Goal: Communication & Community: Ask a question

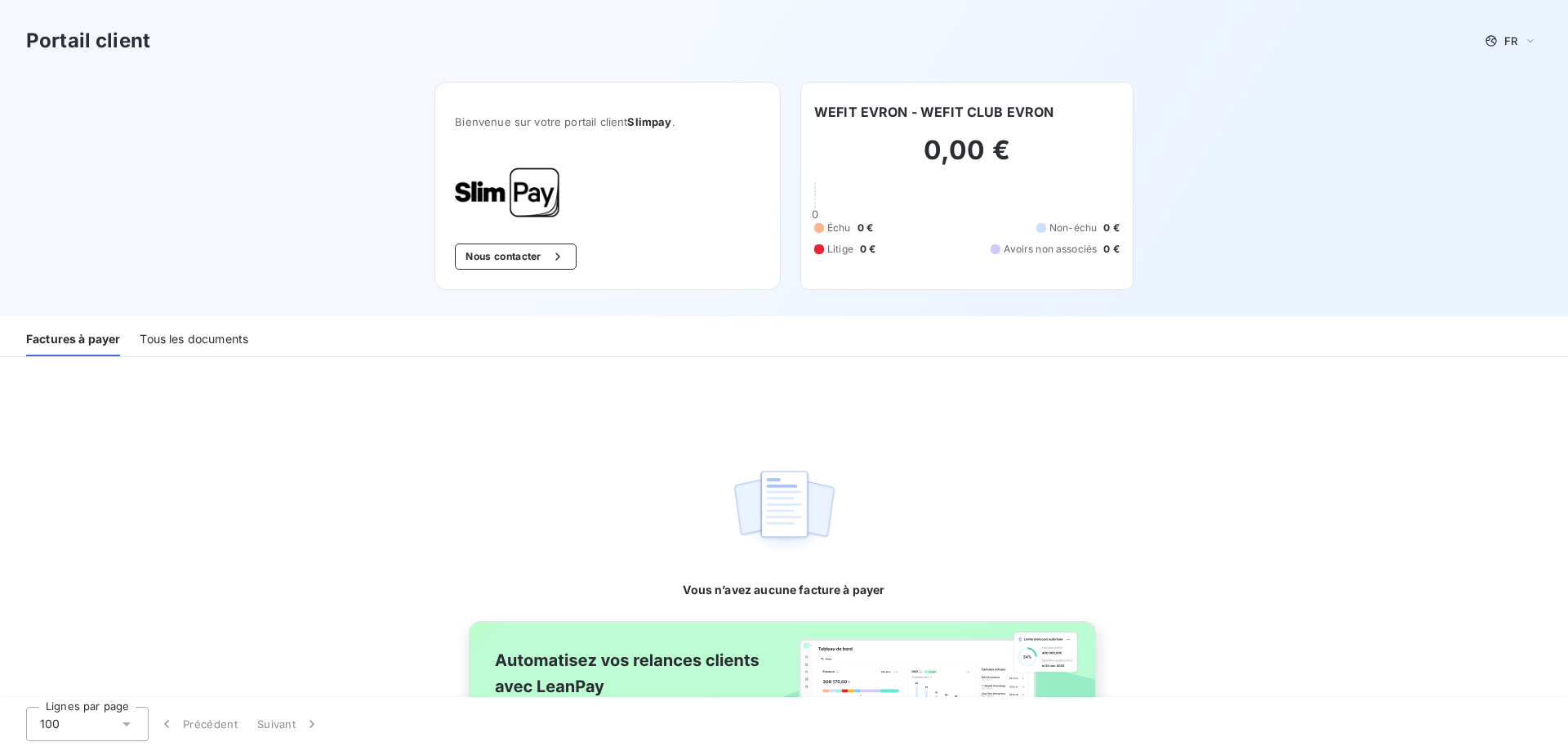
click at [198, 340] on div "Tous les documents" at bounding box center [193, 338] width 108 height 34
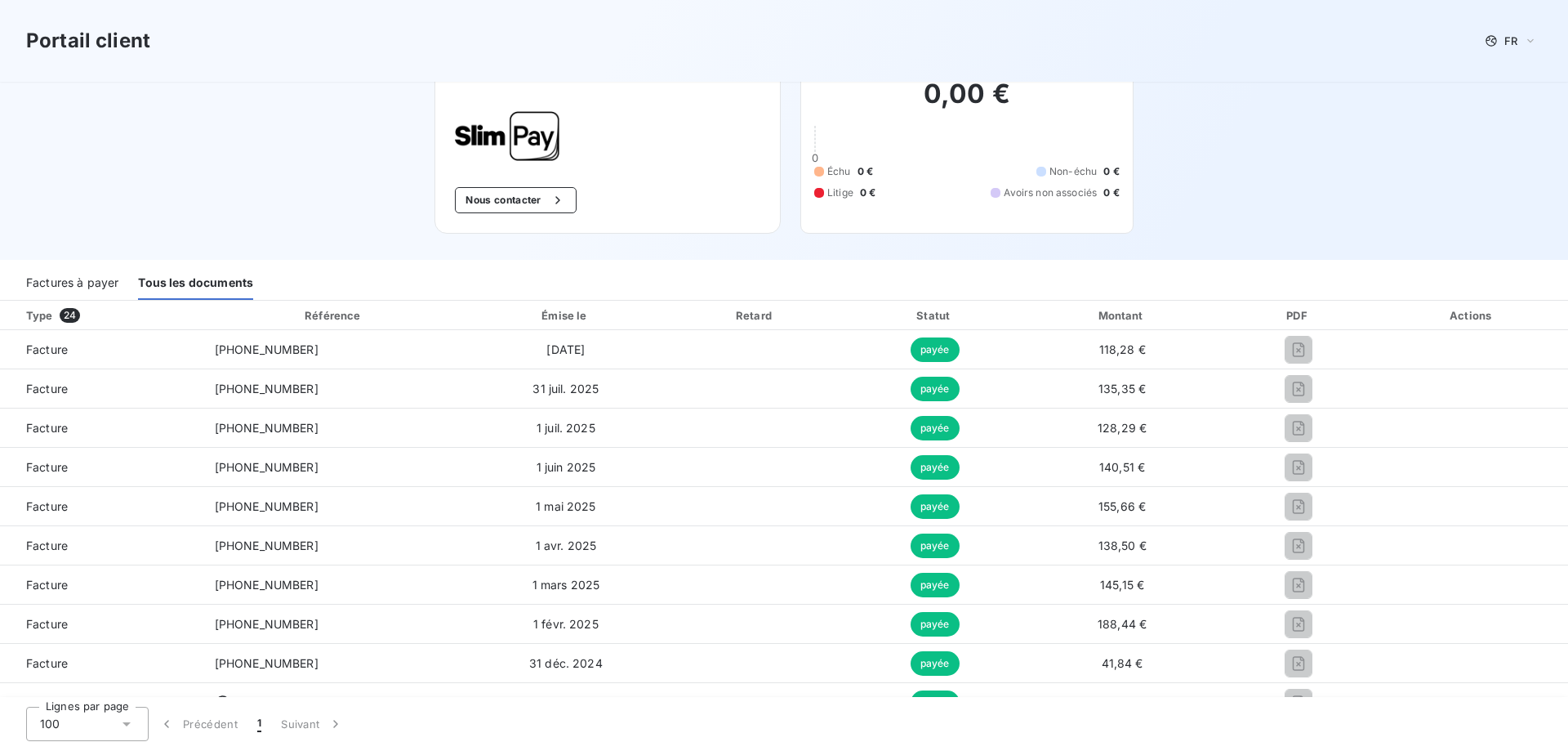
scroll to position [82, 0]
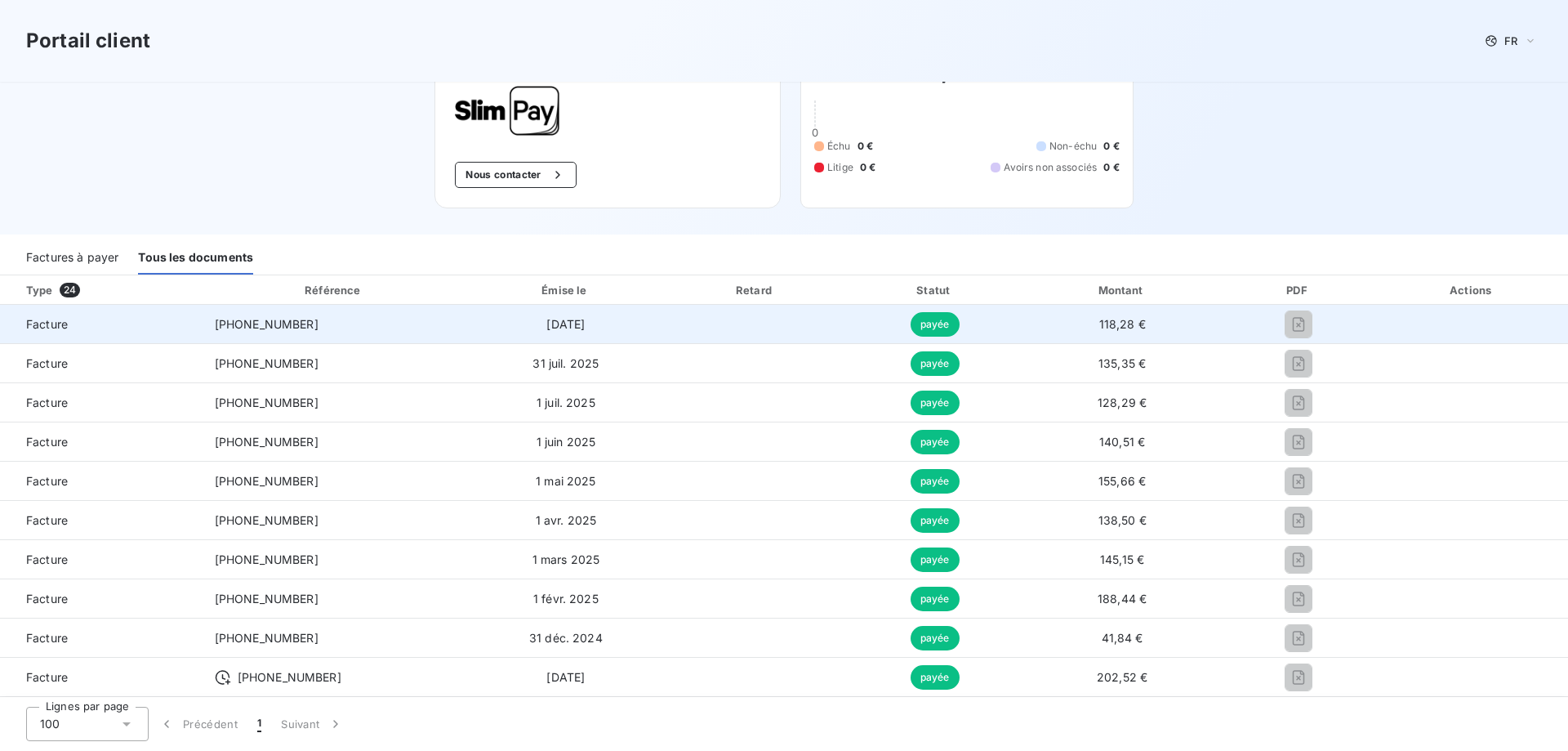
click at [1167, 330] on td "118,28 €" at bounding box center [1122, 324] width 198 height 39
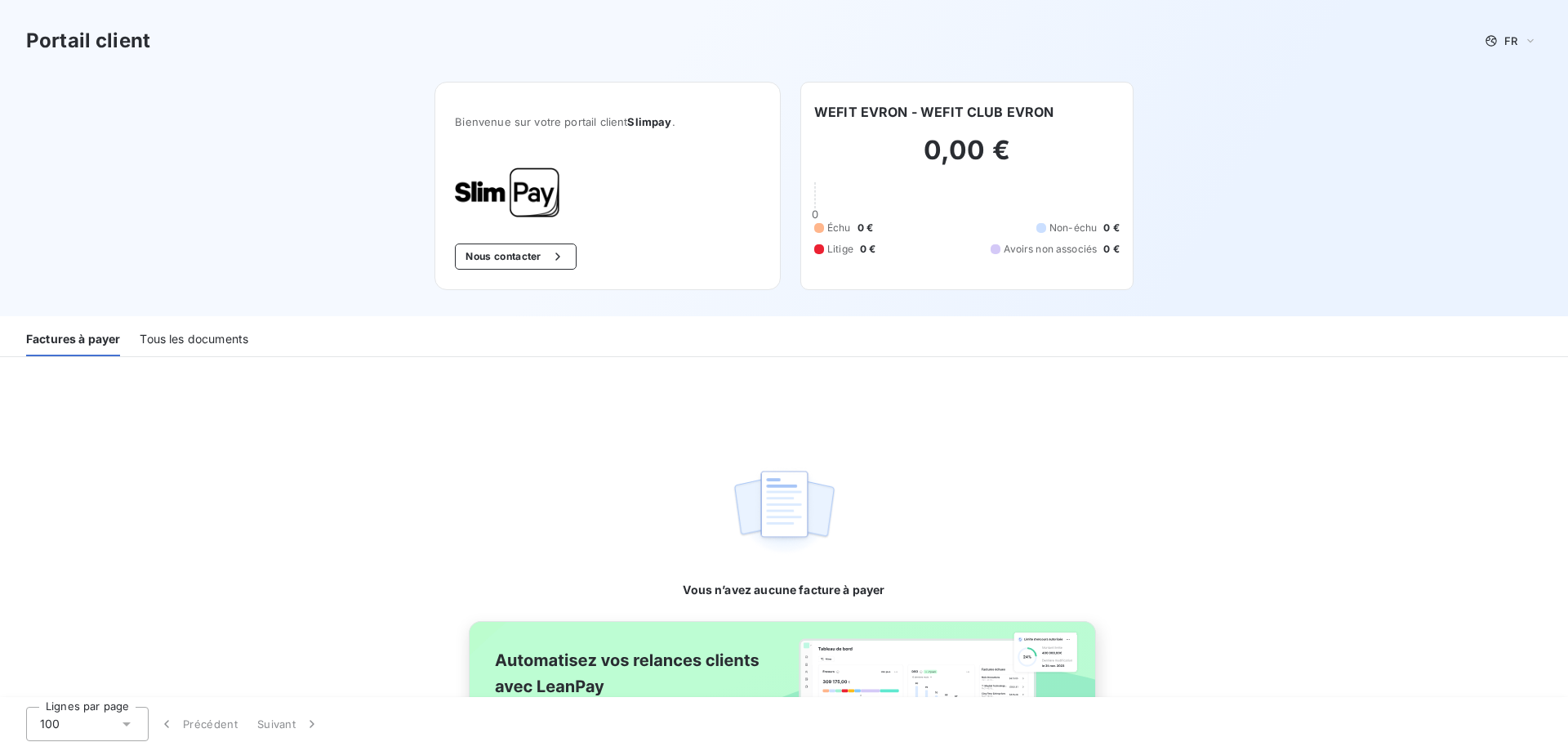
click at [206, 338] on div "Tous les documents" at bounding box center [193, 338] width 108 height 34
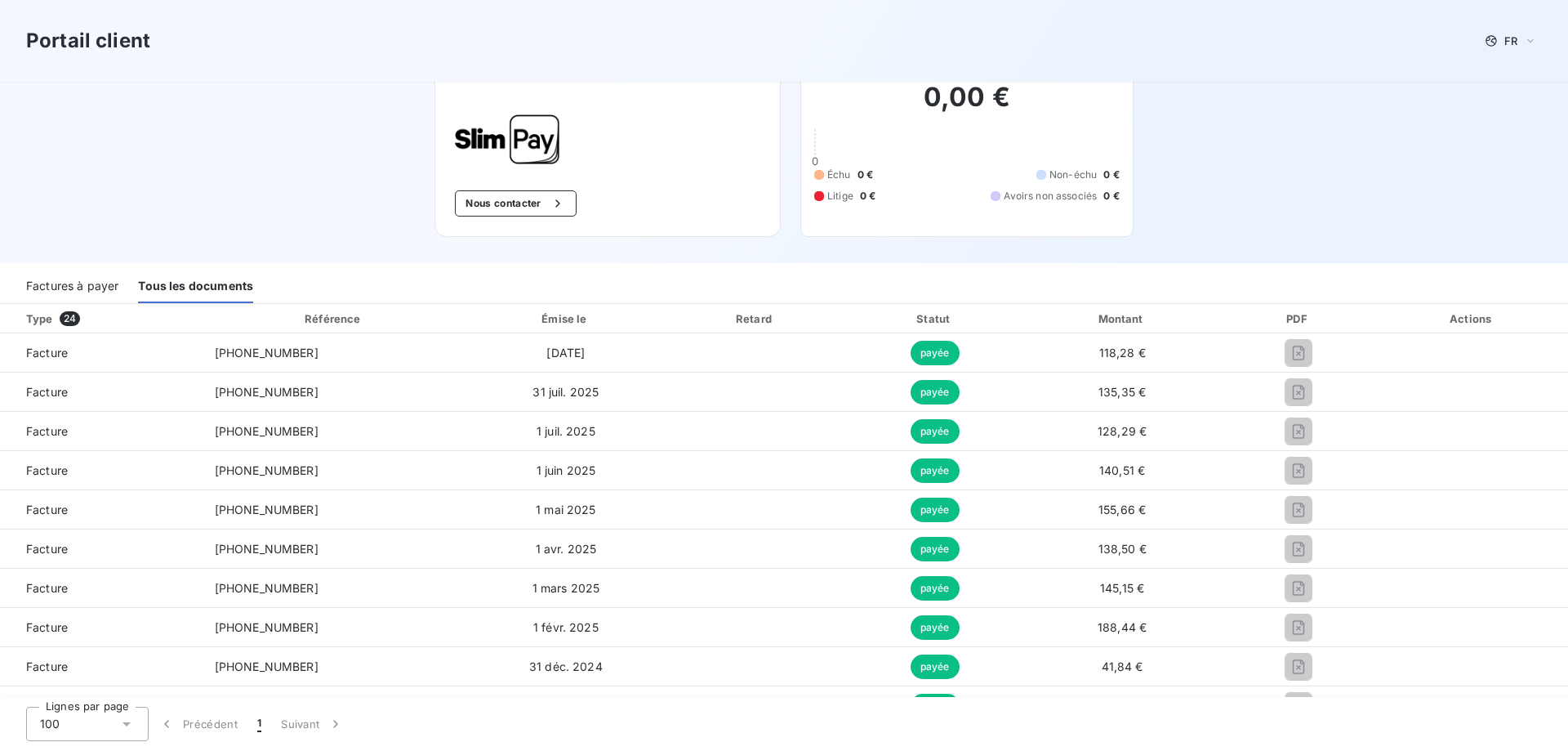
scroll to position [82, 0]
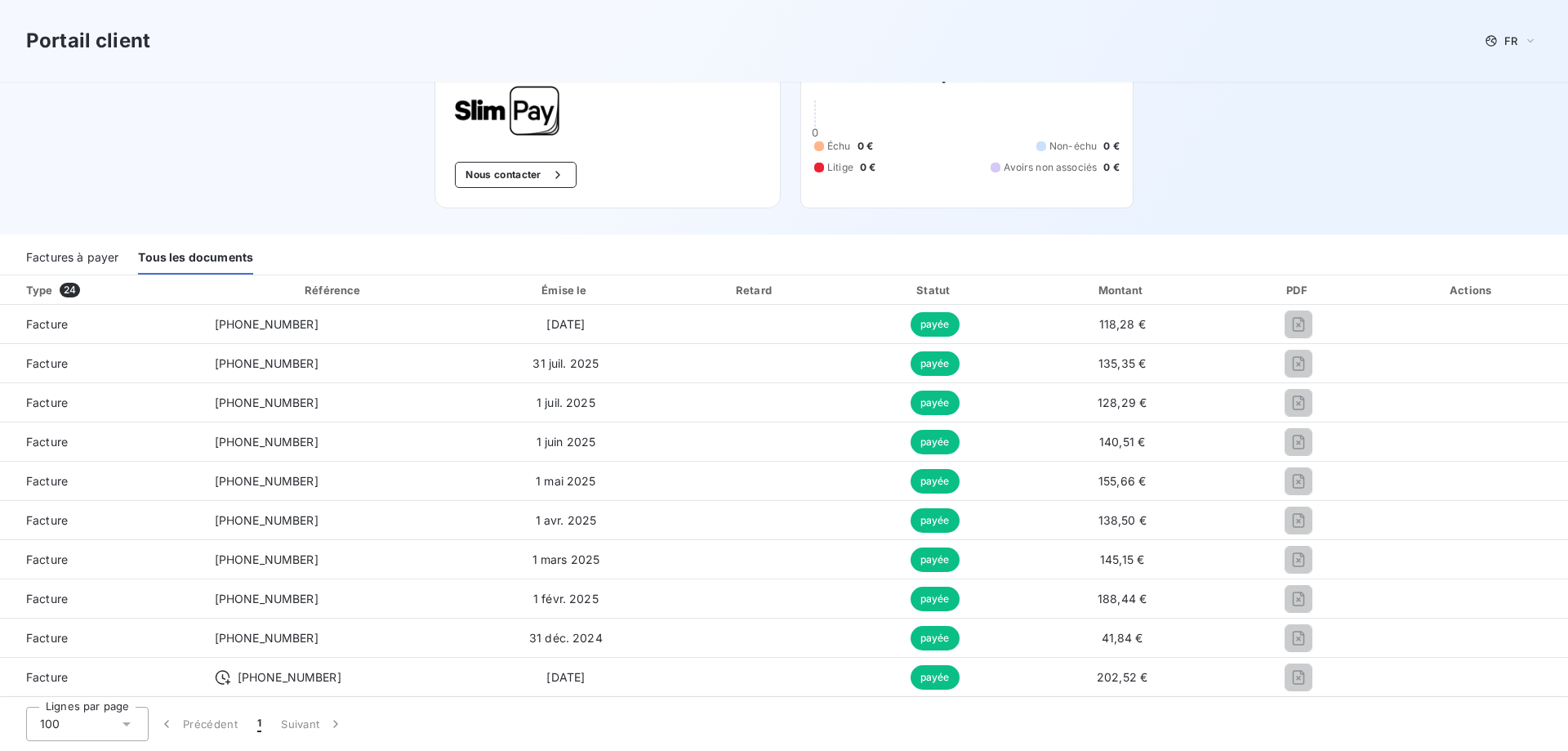
click at [522, 156] on div "Bienvenue sur votre portail client Slimpay . Nous contacter" at bounding box center [608, 104] width 347 height 208
click at [512, 179] on button "Nous contacter" at bounding box center [515, 174] width 121 height 27
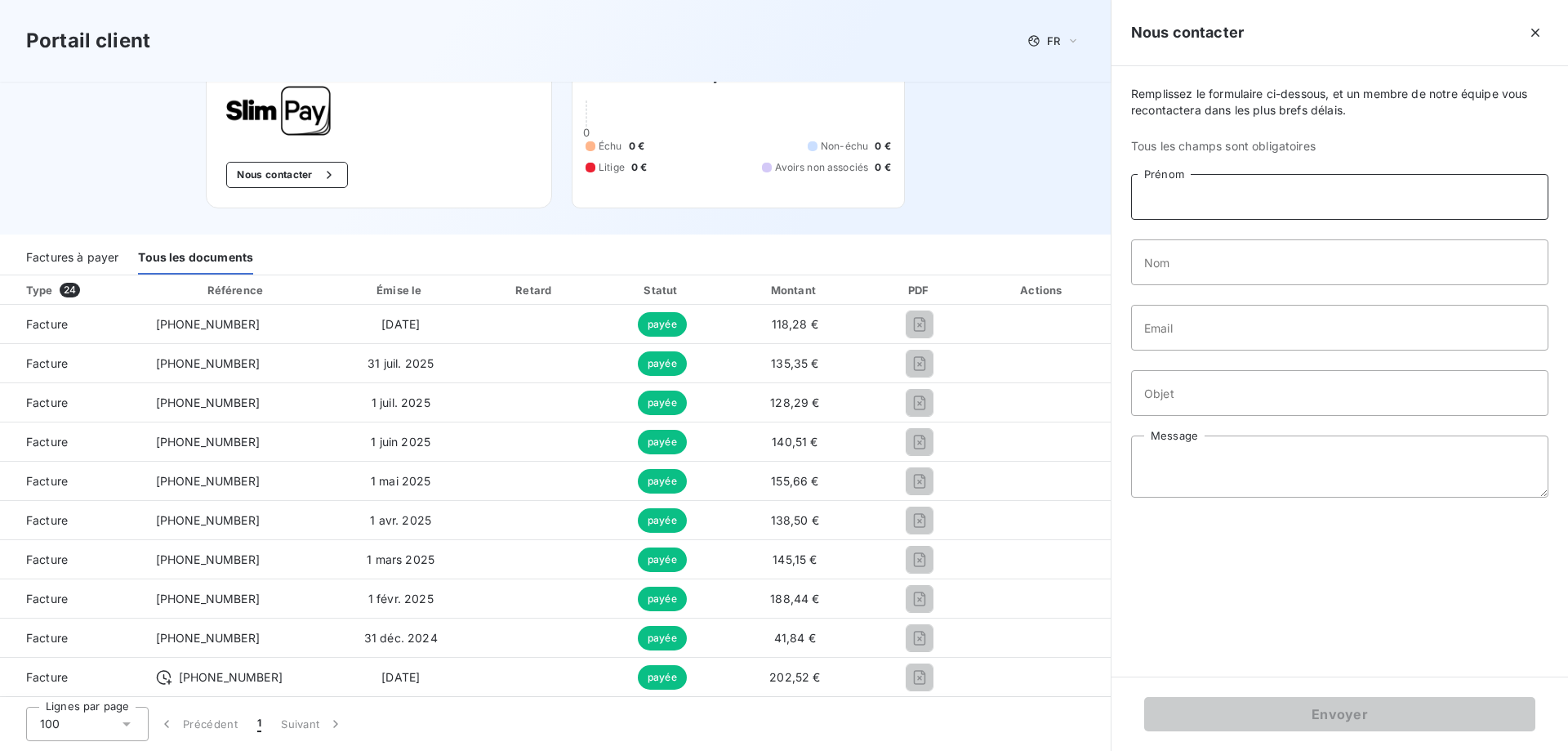
click at [1252, 189] on input "Prénom" at bounding box center [1340, 197] width 417 height 46
type input "stessy"
type input "kauffmann"
type input "evron@wefit.club"
type input "Factures"
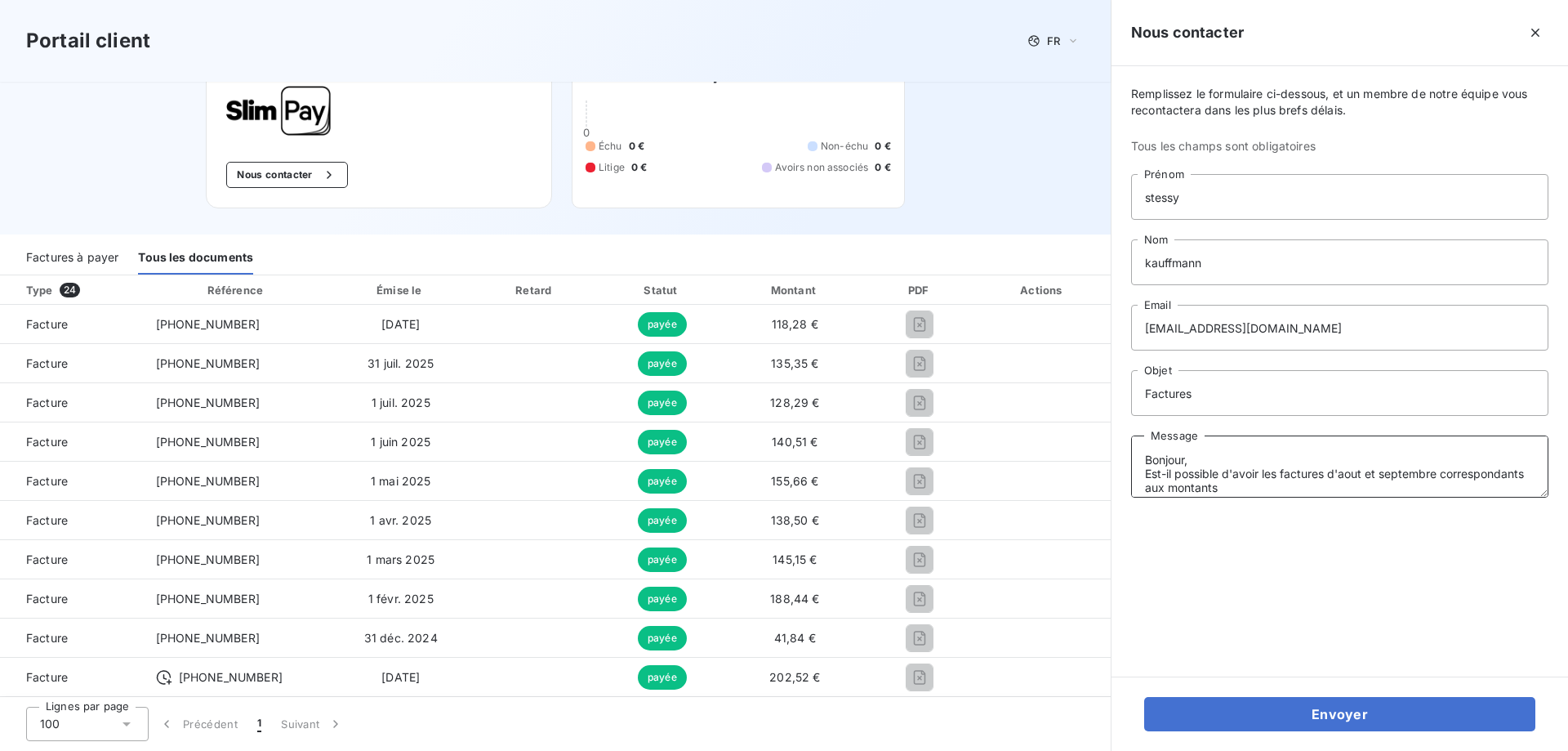
drag, startPoint x: 1337, startPoint y: 488, endPoint x: 1148, endPoint y: 504, distance: 189.7
click at [1151, 503] on div "Remplissez le formulaire ci-dessous, et un membre de notre équipe vous recontac…" at bounding box center [1340, 370] width 457 height 610
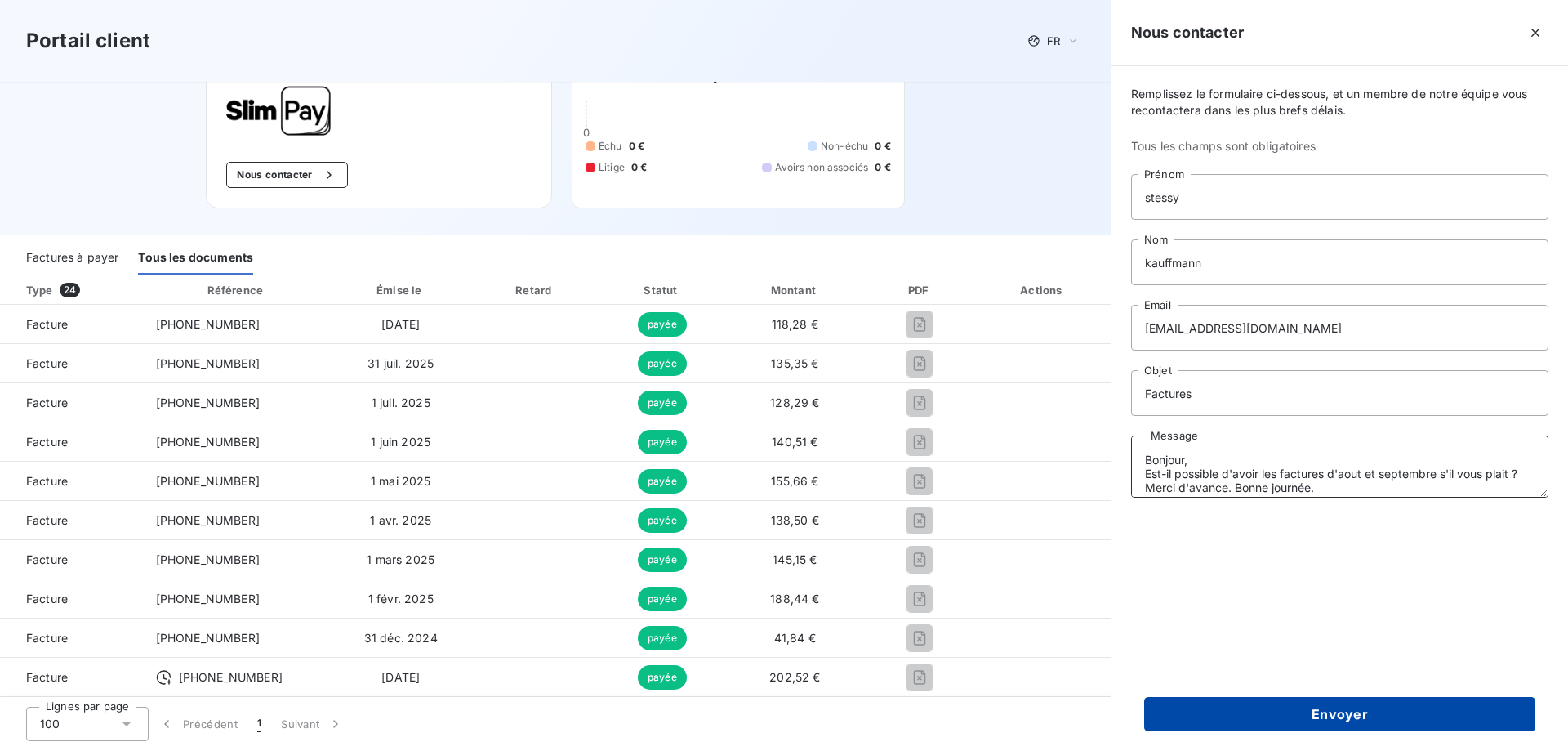
type textarea "Bonjour, Est-il possible d'avoir les factures d'aout et septembre s'il vous pla…"
click at [1221, 723] on button "Envoyer" at bounding box center [1340, 713] width 392 height 34
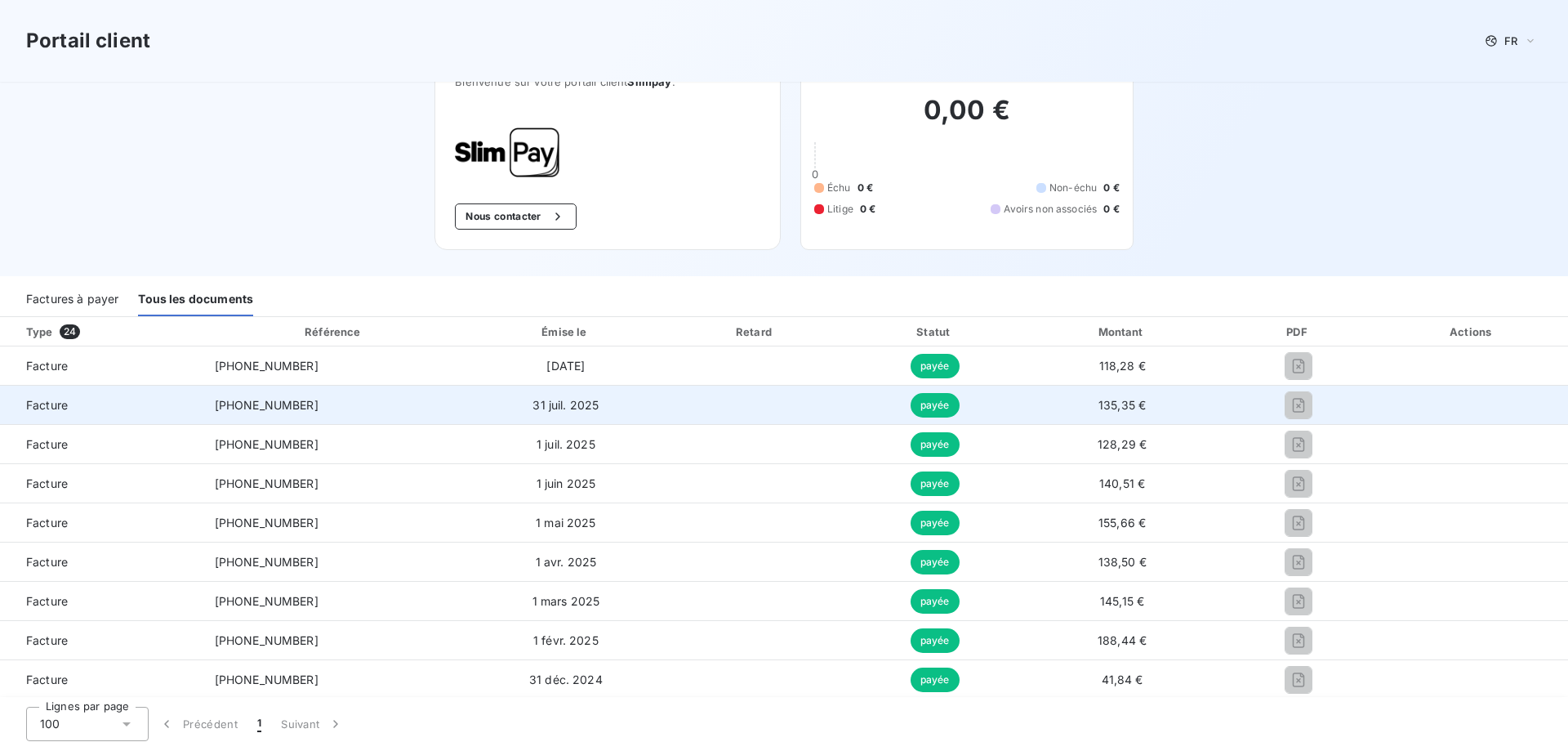
scroll to position [0, 0]
